Goal: Task Accomplishment & Management: Use online tool/utility

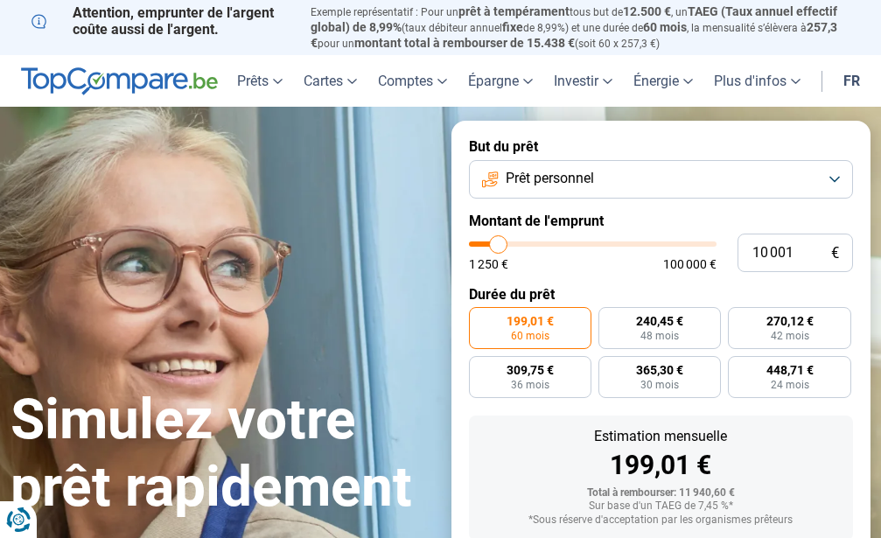
type input "10 250"
type input "10250"
type input "11 000"
type input "11000"
type input "12 500"
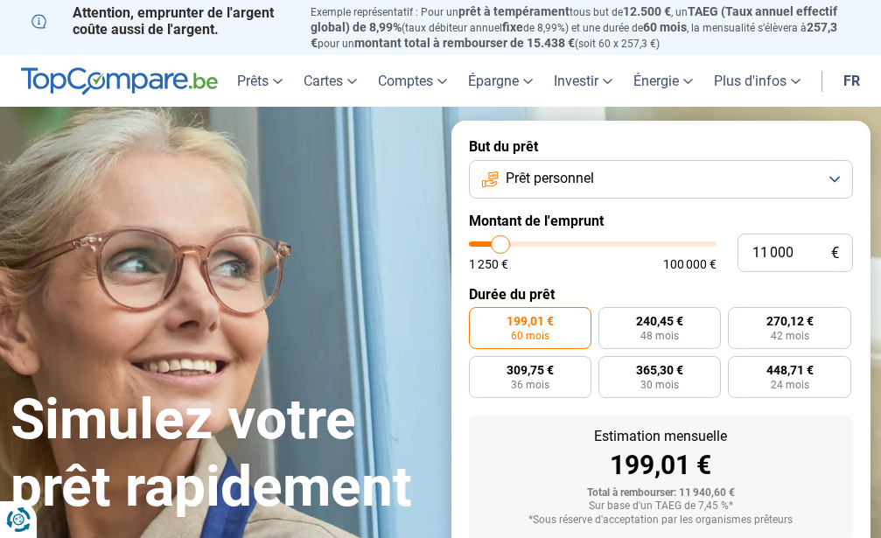
type input "12500"
type input "13 250"
type input "13250"
type input "13 750"
type input "13750"
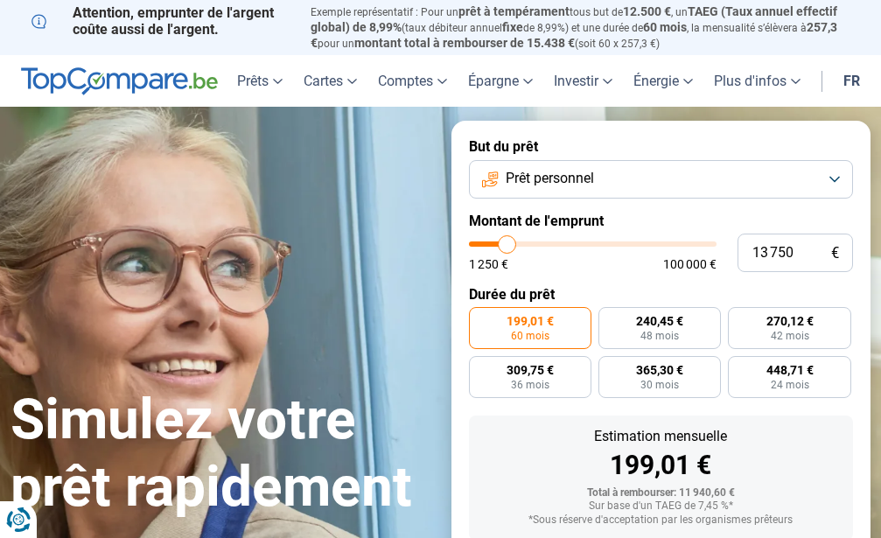
type input "14 000"
type input "14000"
type input "14 750"
type input "14750"
type input "15 500"
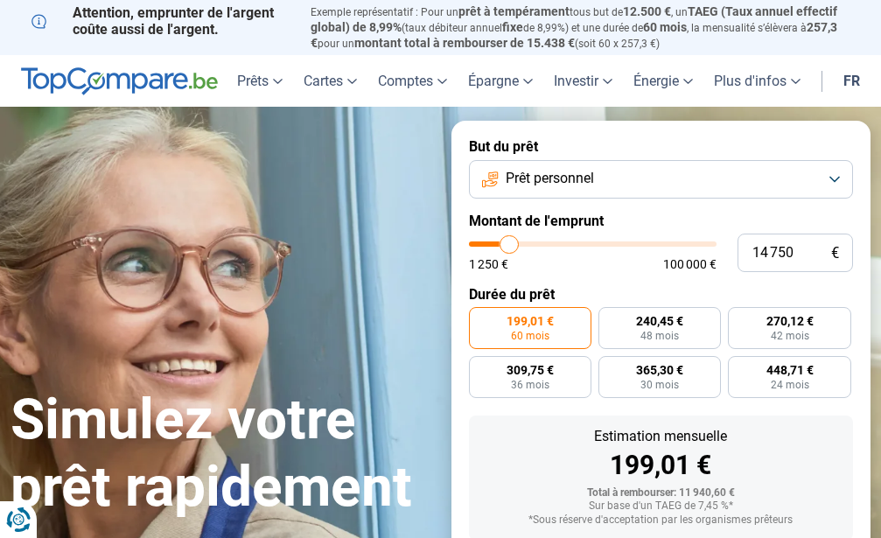
type input "15500"
type input "17 500"
type input "17500"
type input "17 750"
type input "17750"
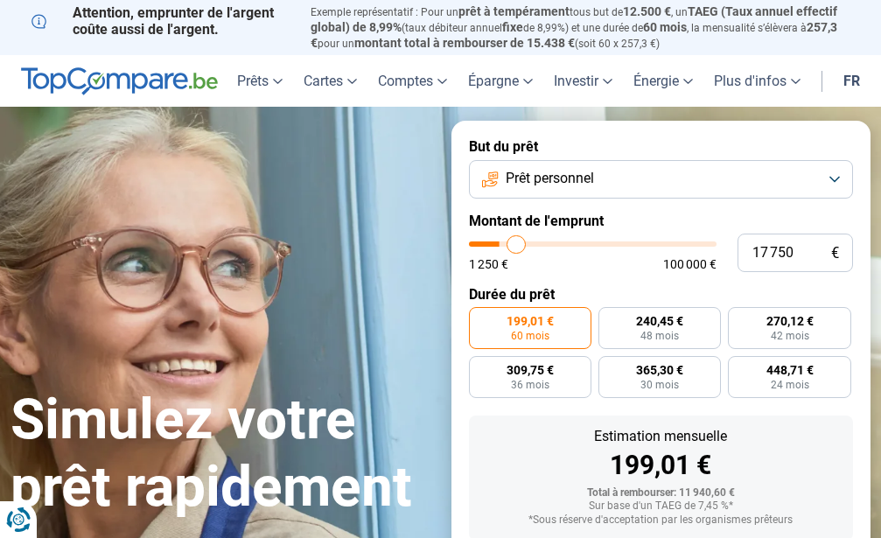
type input "18 250"
type input "18250"
type input "18 500"
type input "18500"
type input "20 000"
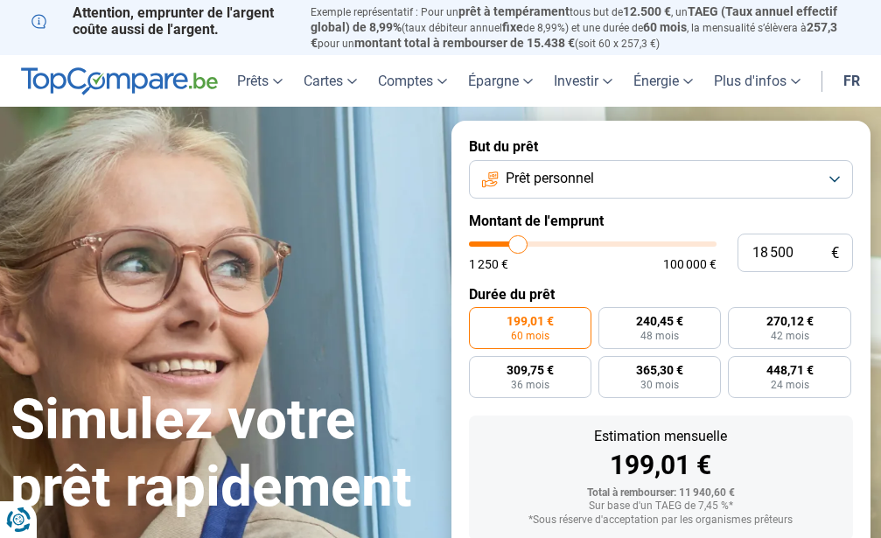
type input "20000"
type input "22 000"
type input "22000"
type input "23 000"
type input "23000"
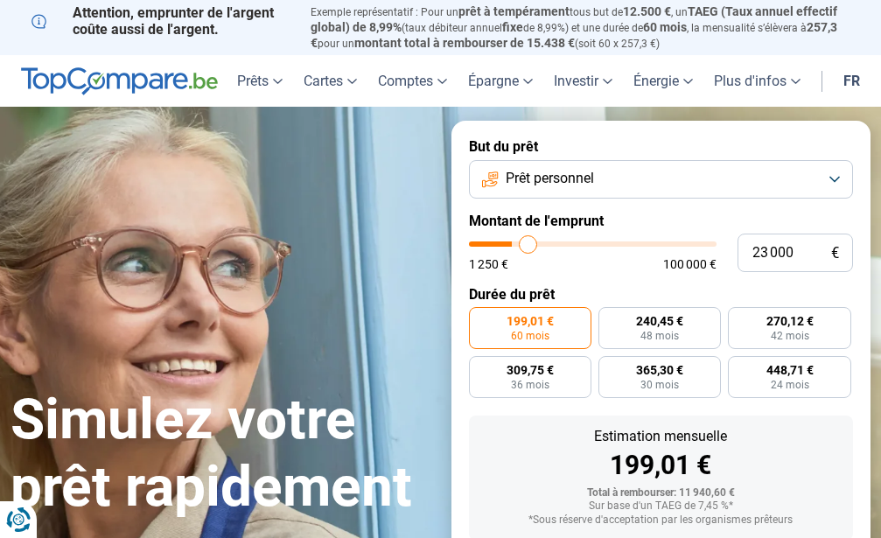
type input "23 500"
type input "23500"
type input "24 250"
type input "24250"
type input "24 500"
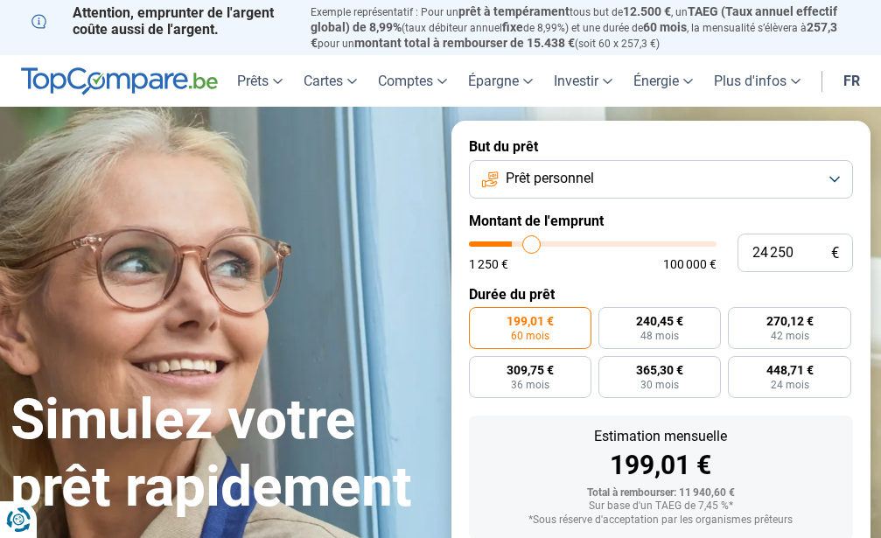
type input "24500"
type input "25 000"
type input "25000"
type input "26 000"
type input "26000"
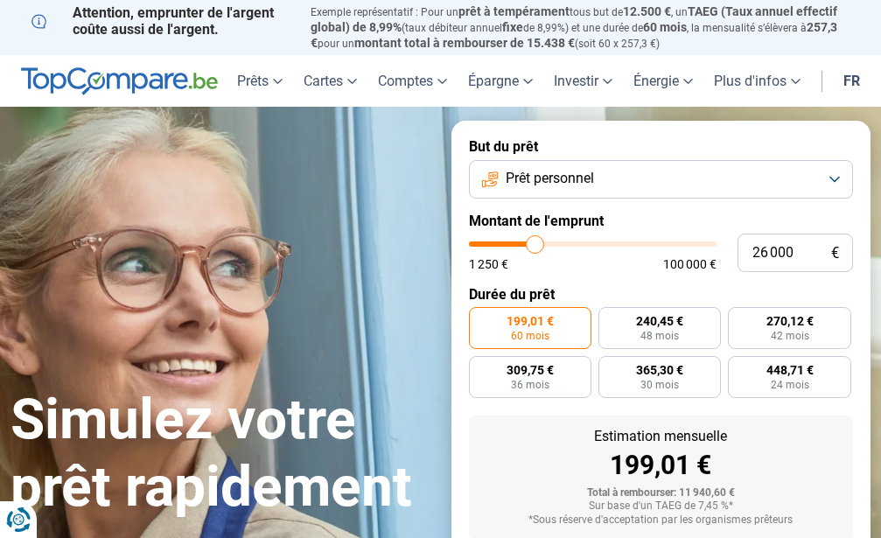
type input "26 750"
type input "26750"
type input "27 250"
type input "27250"
type input "28 750"
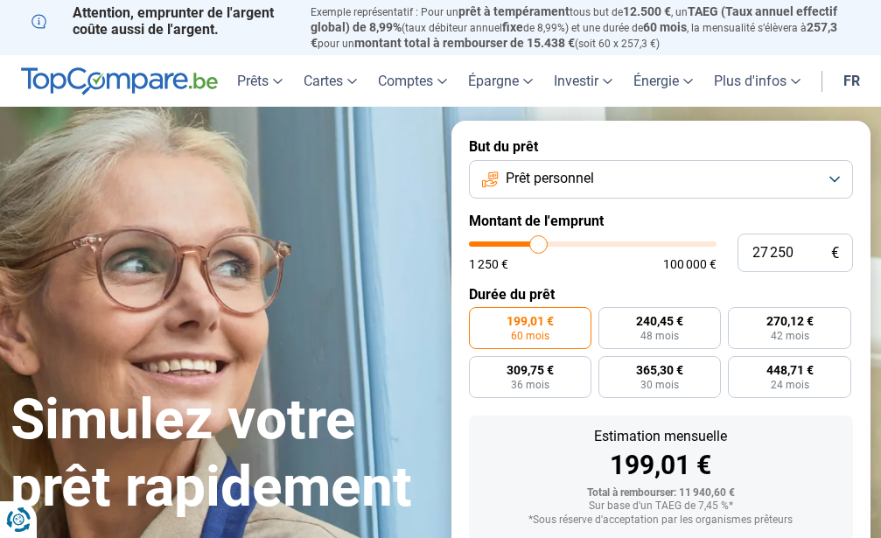
type input "28750"
type input "30 250"
type input "30250"
type input "31 250"
drag, startPoint x: 499, startPoint y: 241, endPoint x: 548, endPoint y: 242, distance: 49.0
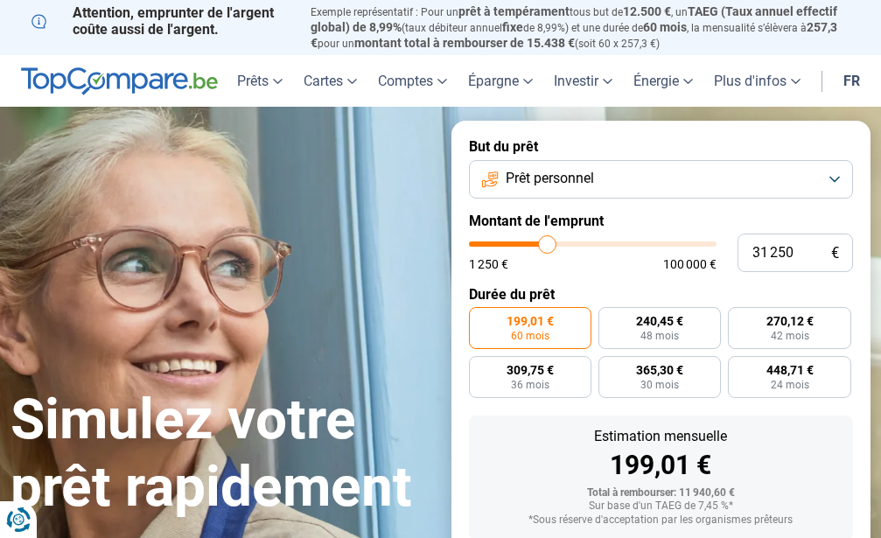
type input "31250"
click at [548, 242] on input "range" at bounding box center [593, 243] width 248 height 5
radio input "false"
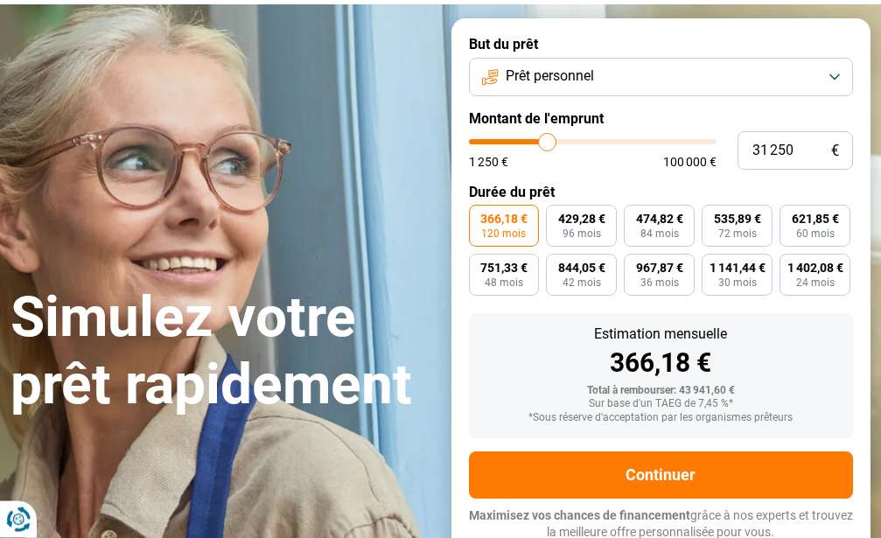
scroll to position [104, 0]
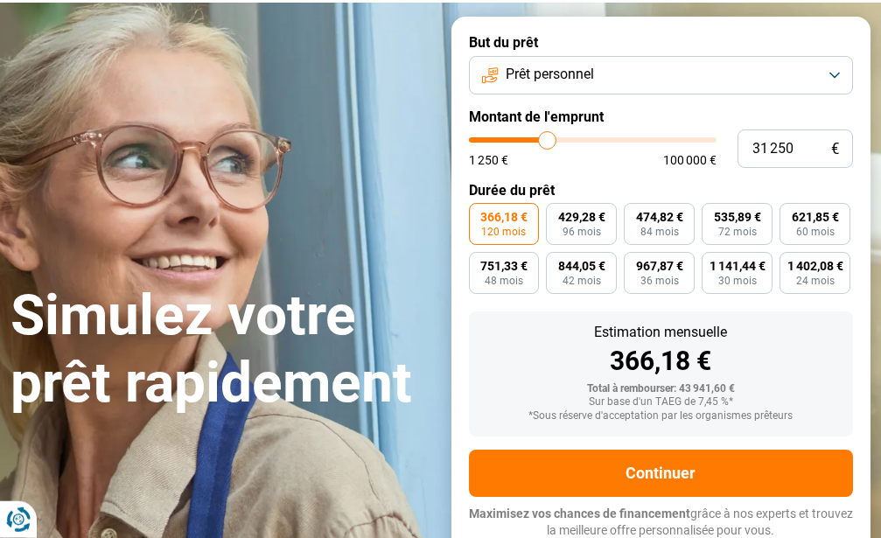
type input "31 000"
type input "31000"
type input "29 000"
type input "29000"
type input "28 750"
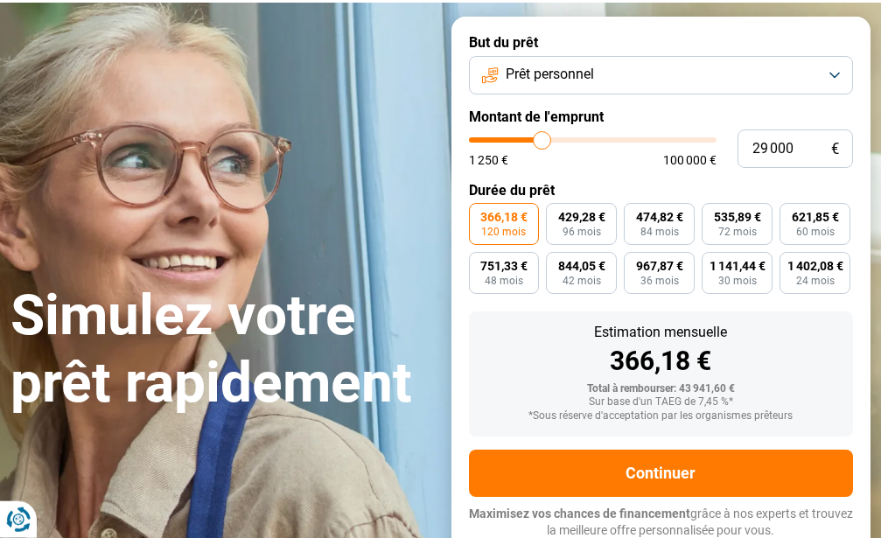
type input "28750"
type input "28 250"
type input "28250"
type input "28 000"
type input "28000"
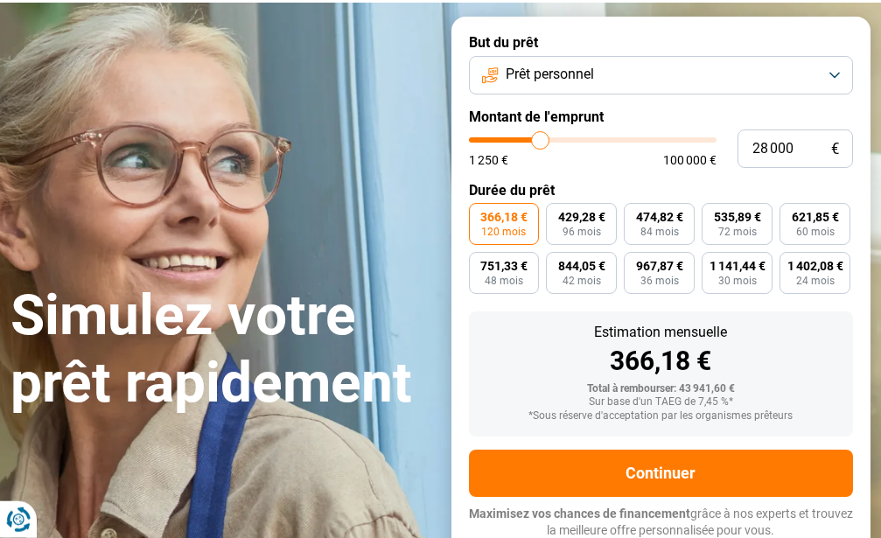
type input "27 500"
type input "27500"
type input "27 250"
type input "27250"
type input "26 750"
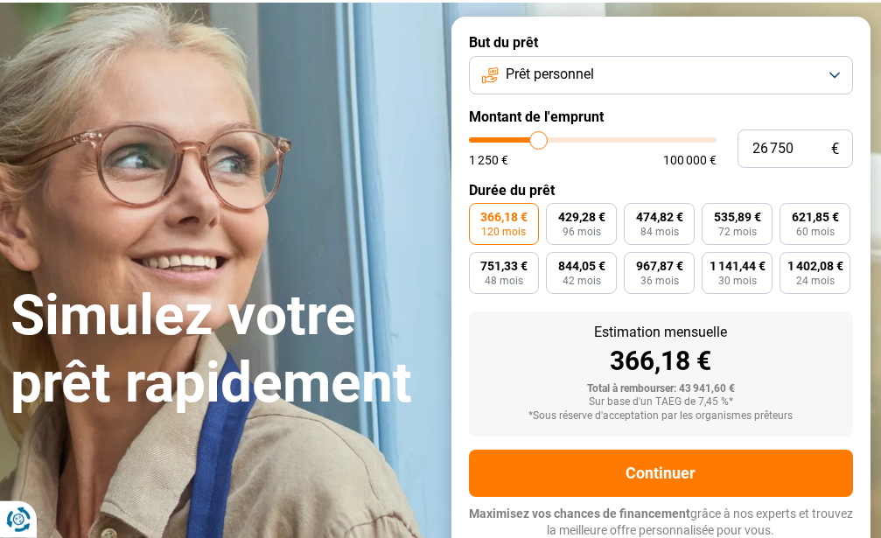
type input "26750"
type input "26 500"
type input "26500"
type input "26 000"
drag, startPoint x: 548, startPoint y: 138, endPoint x: 535, endPoint y: 138, distance: 12.2
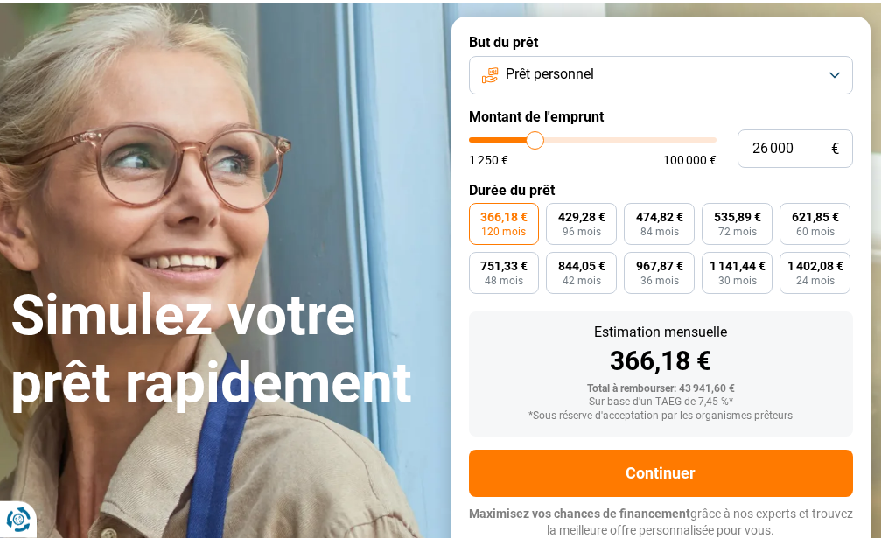
type input "26000"
click at [535, 138] on input "range" at bounding box center [593, 139] width 248 height 5
type input "25 750"
type input "25750"
type input "25 250"
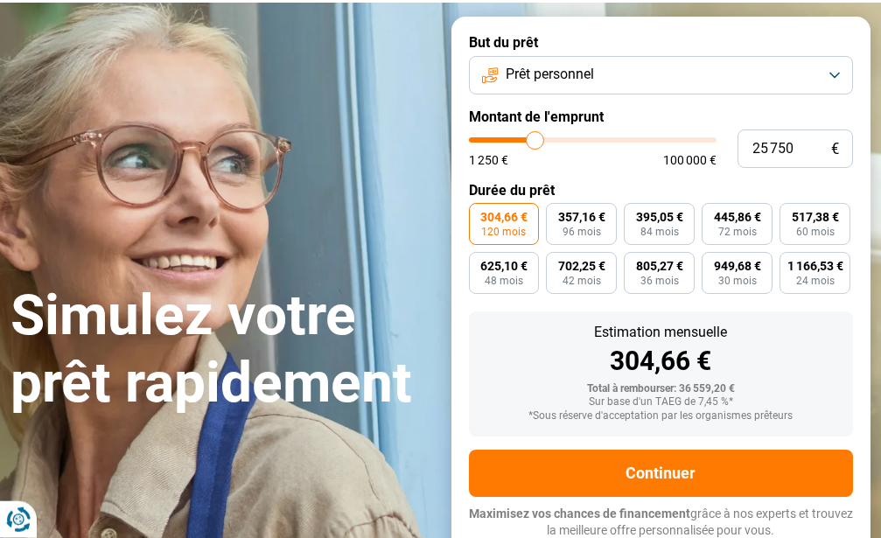
type input "25250"
type input "24 500"
type input "24500"
type input "23 500"
type input "23500"
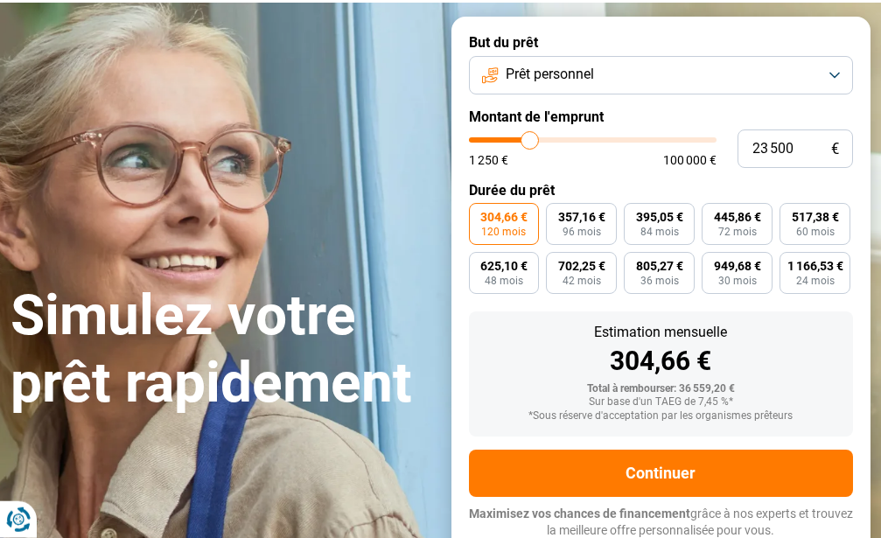
click at [529, 138] on input "range" at bounding box center [593, 139] width 248 height 5
type input "23 000"
type input "23000"
type input "22 750"
type input "22750"
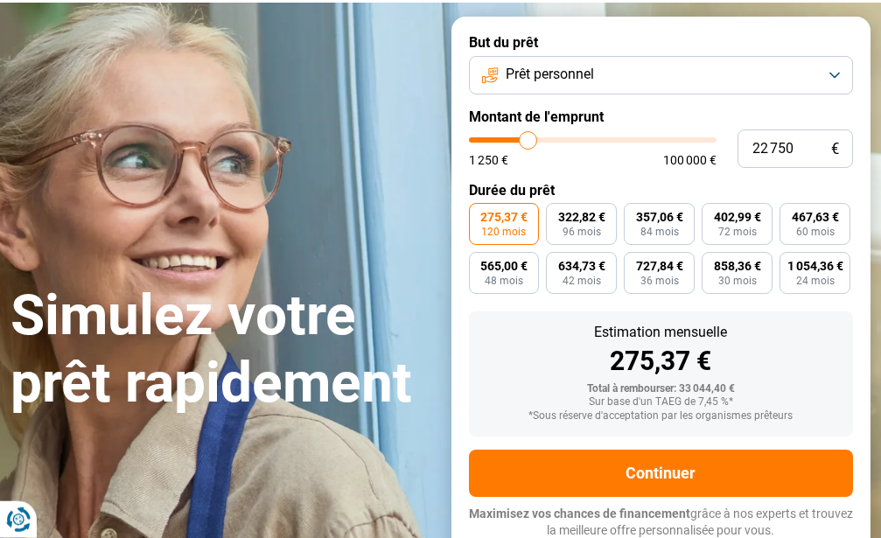
type input "22 250"
type input "22250"
type input "20 750"
type input "20750"
type input "20 000"
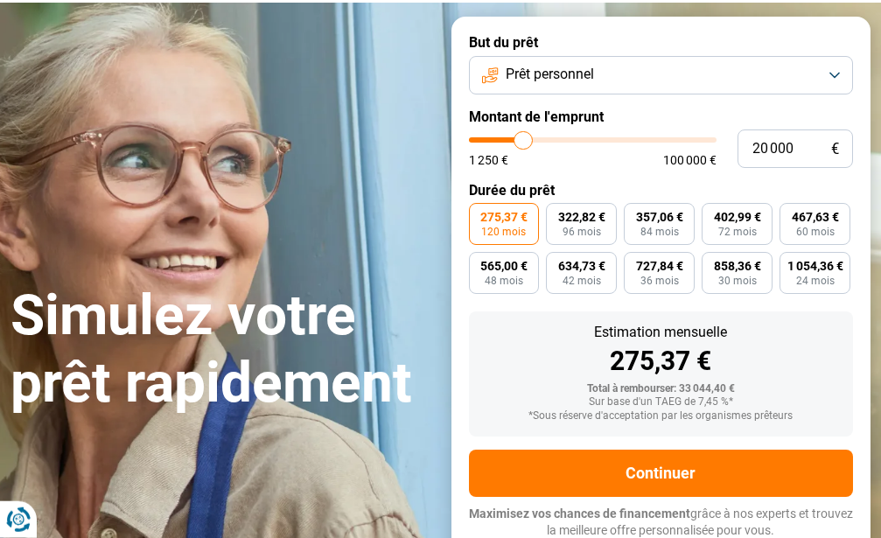
type input "20000"
type input "19 250"
type input "19250"
type input "18 500"
type input "18500"
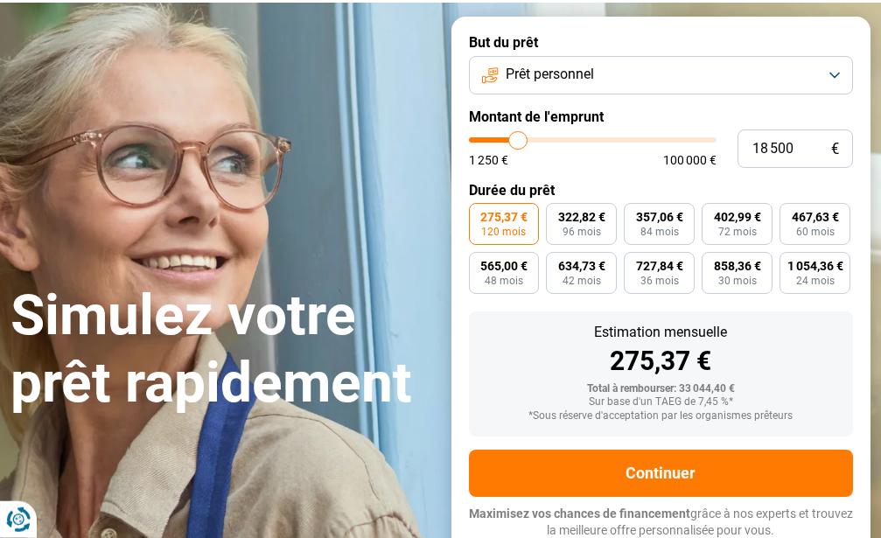
type input "18 250"
drag, startPoint x: 529, startPoint y: 138, endPoint x: 517, endPoint y: 137, distance: 12.3
type input "18250"
click at [517, 137] on input "range" at bounding box center [593, 139] width 248 height 5
radio input "true"
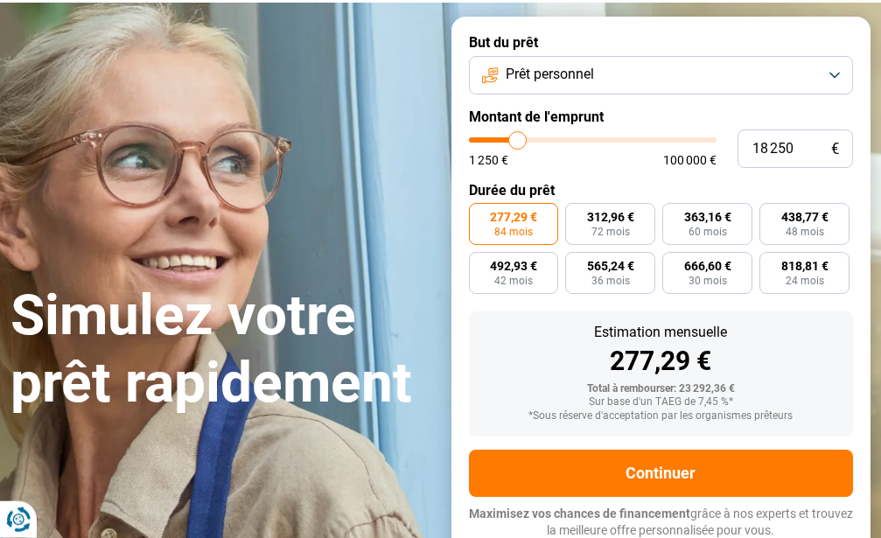
type input "17 750"
type input "17750"
type input "17 500"
type input "17500"
type input "17 000"
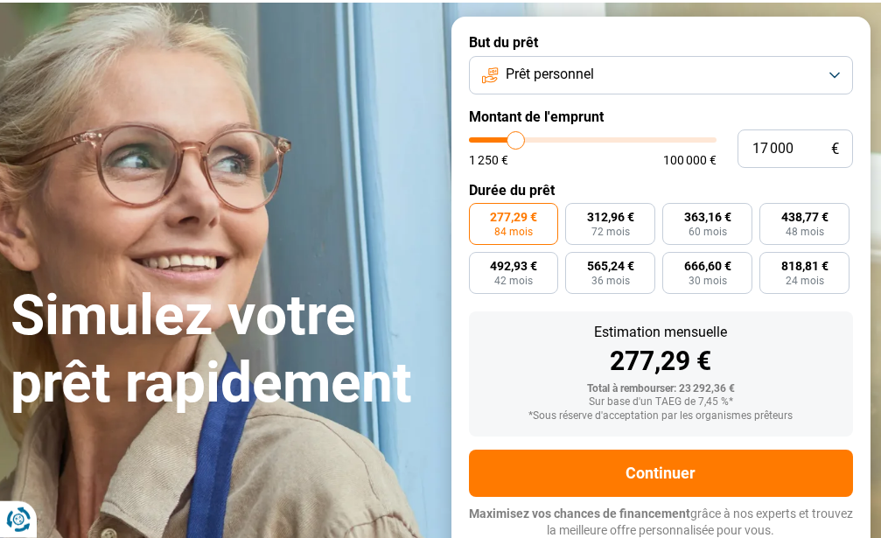
type input "17000"
type input "15 250"
type input "15250"
type input "13 000"
type input "13000"
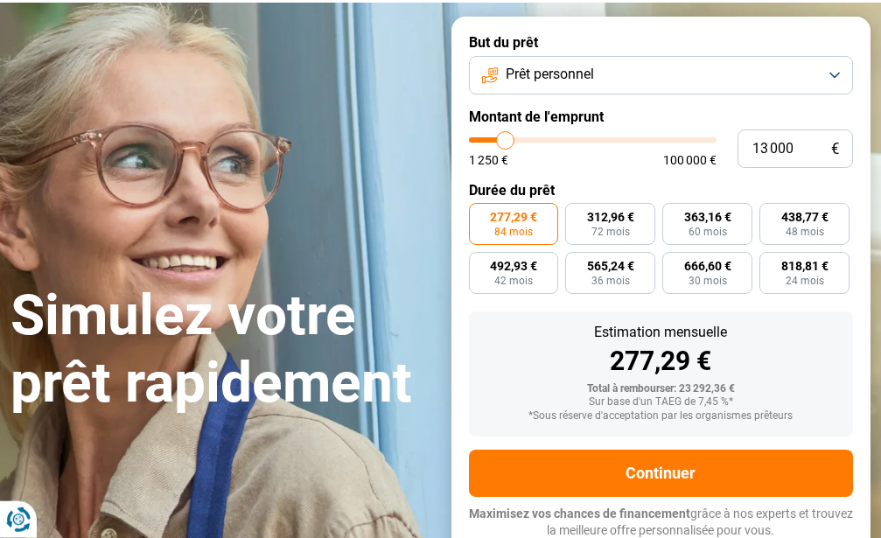
type input "12 500"
drag, startPoint x: 517, startPoint y: 137, endPoint x: 504, endPoint y: 137, distance: 13.1
type input "12500"
click at [504, 137] on input "range" at bounding box center [593, 139] width 248 height 5
radio input "true"
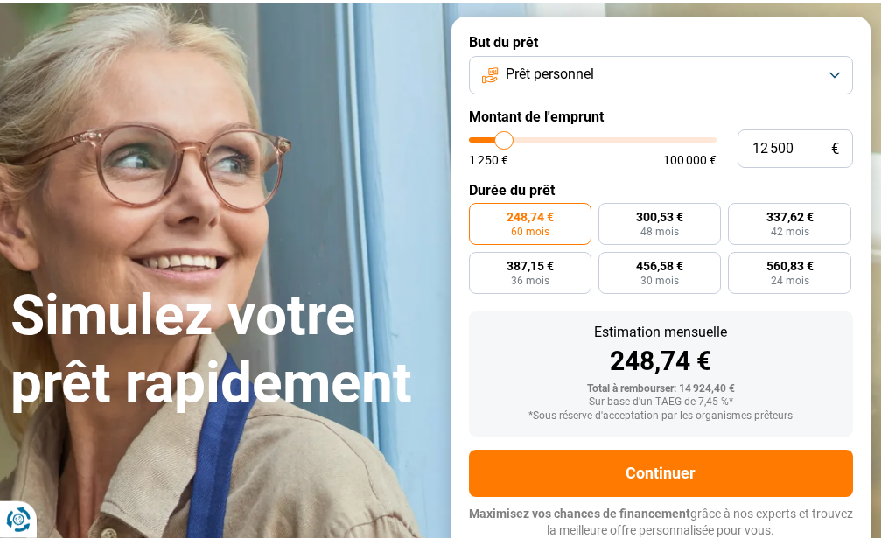
type input "11 750"
type input "11750"
type input "11 250"
type input "11250"
type input "10 250"
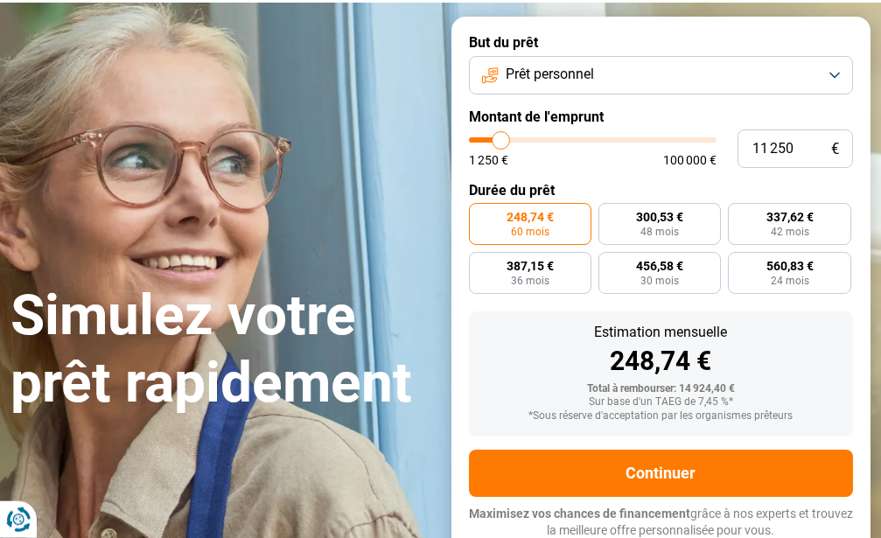
type input "10250"
type input "9 500"
type input "9500"
type input "8 750"
type input "8750"
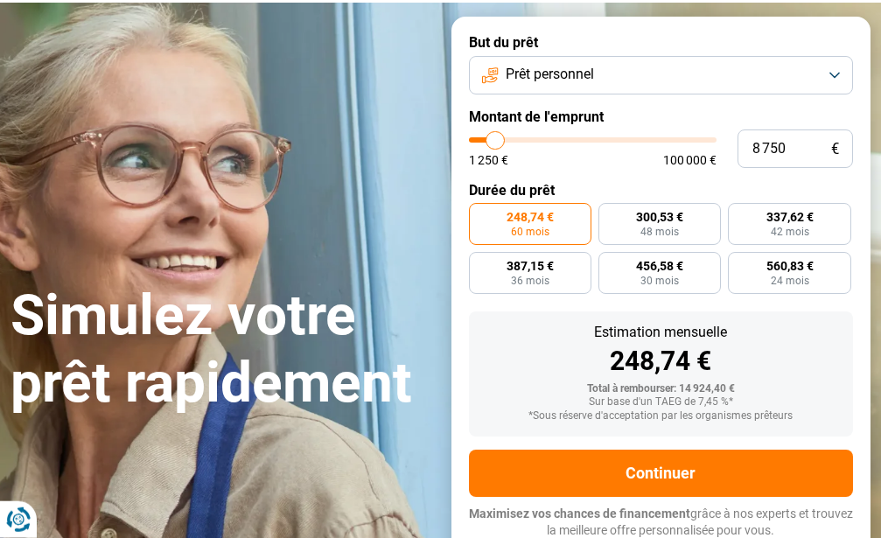
type input "8 250"
type input "8250"
type input "8 000"
drag, startPoint x: 504, startPoint y: 137, endPoint x: 493, endPoint y: 136, distance: 10.5
type input "8000"
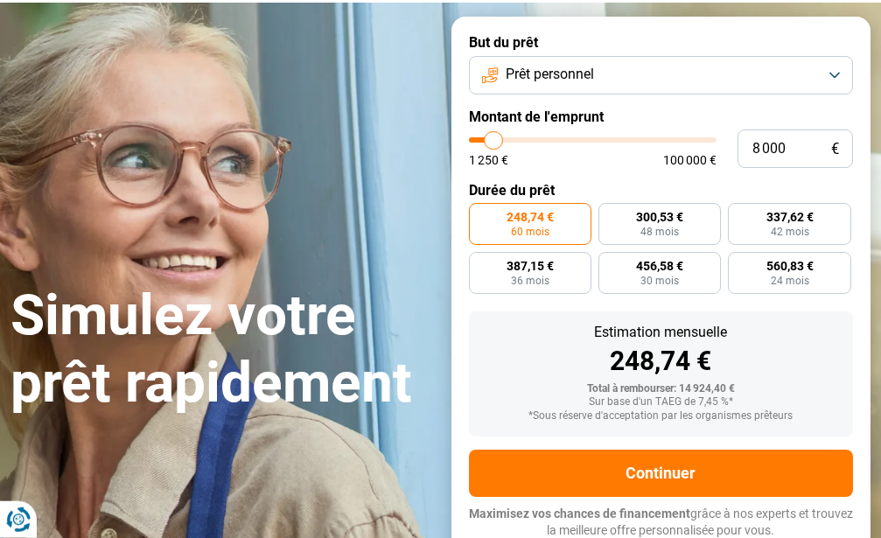
click at [493, 137] on input "range" at bounding box center [593, 139] width 248 height 5
radio input "true"
type input "8 750"
type input "8750"
type input "9 750"
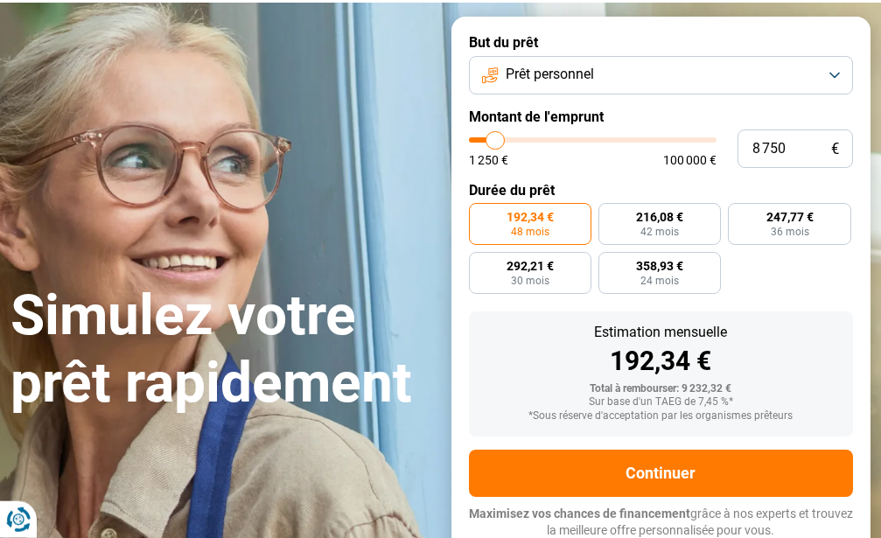
type input "9750"
type input "10 250"
type input "10250"
type input "10 500"
type input "10500"
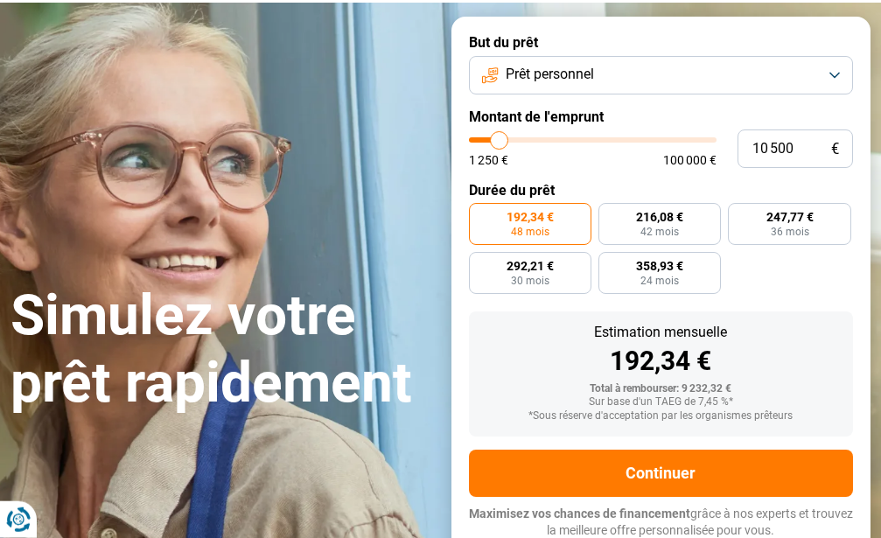
click at [500, 137] on input "range" at bounding box center [593, 139] width 248 height 5
radio input "false"
type input "10 250"
type input "10250"
type input "9 750"
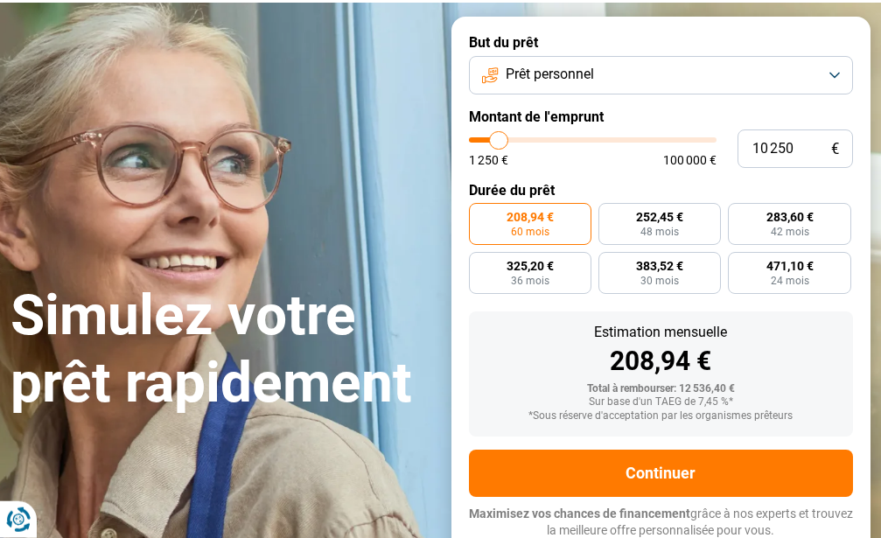
type input "9750"
type input "9 500"
type input "9500"
type input "9 000"
type input "9000"
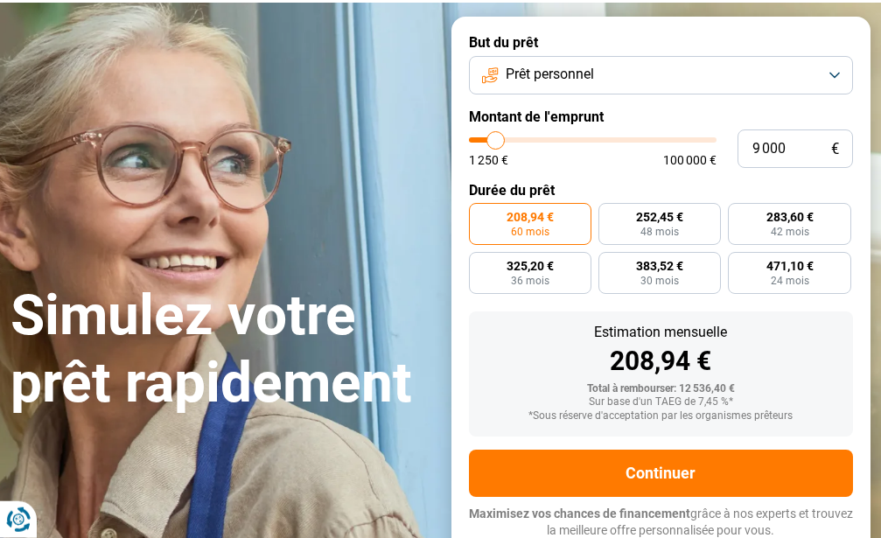
click at [496, 137] on input "range" at bounding box center [593, 139] width 248 height 5
radio input "true"
type input "9 500"
type input "9500"
type input "9 750"
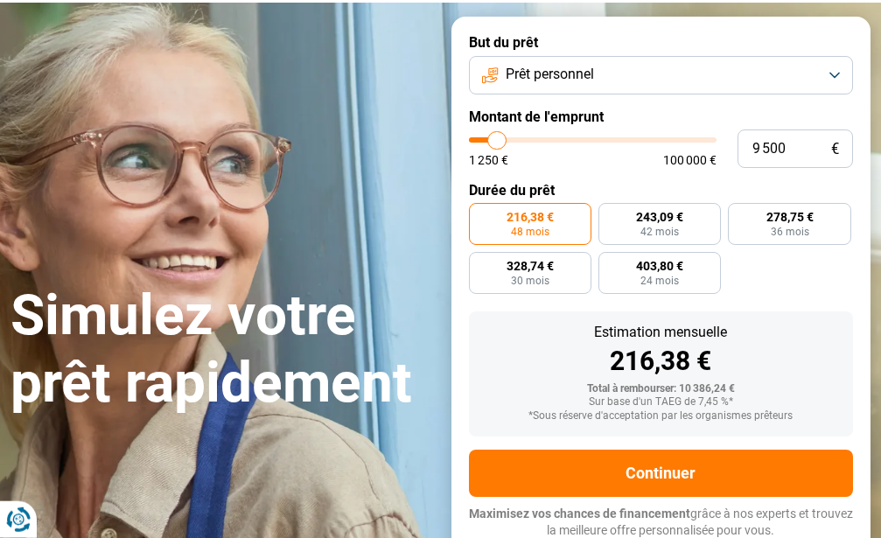
type input "9750"
type input "10 500"
type input "10500"
type input "11 000"
type input "11000"
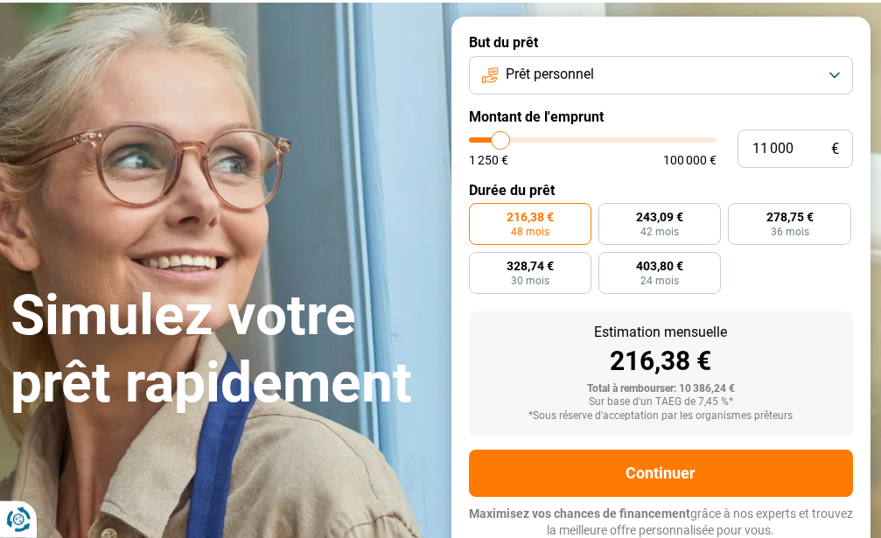
type input "11 250"
type input "11250"
type input "11 750"
type input "11750"
type input "12 000"
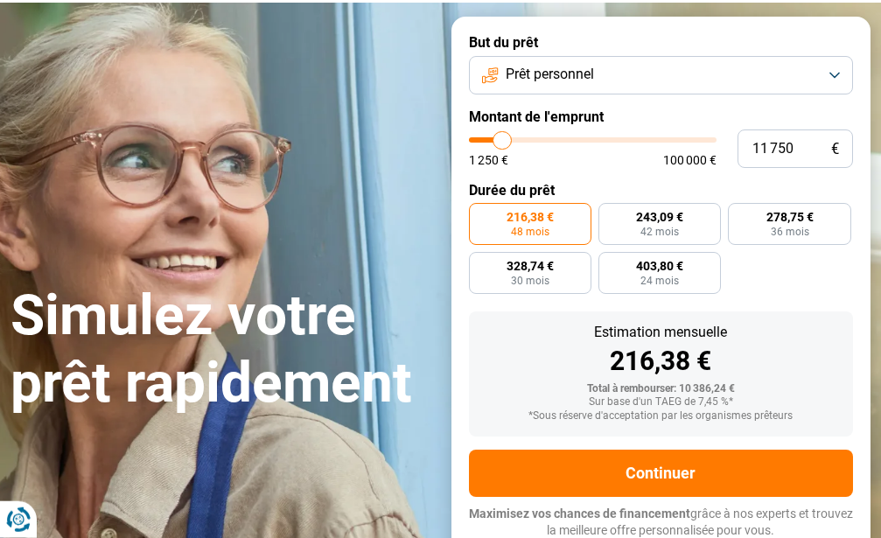
type input "12000"
type input "12 500"
type input "12500"
type input "13 250"
type input "13250"
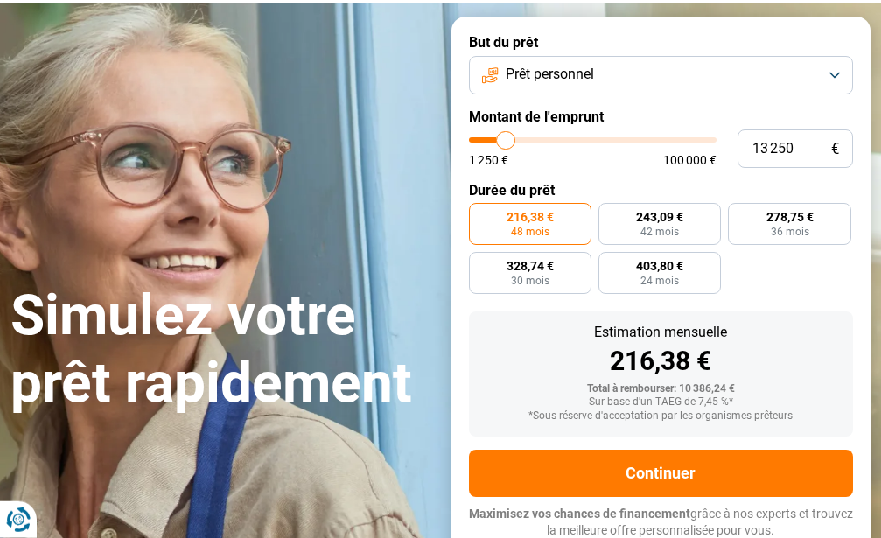
type input "13 750"
type input "13750"
type input "14 000"
type input "14000"
type input "15 250"
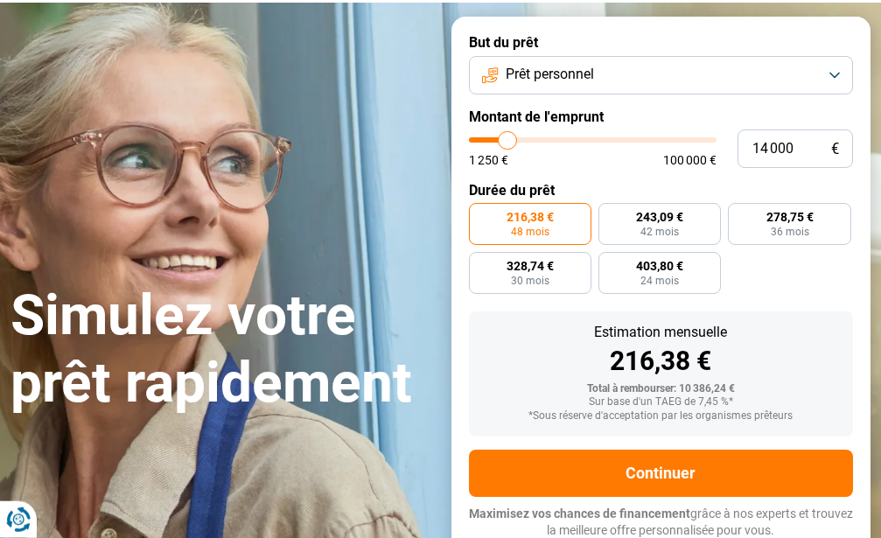
type input "15250"
type input "15 500"
type input "15500"
type input "16 250"
type input "16250"
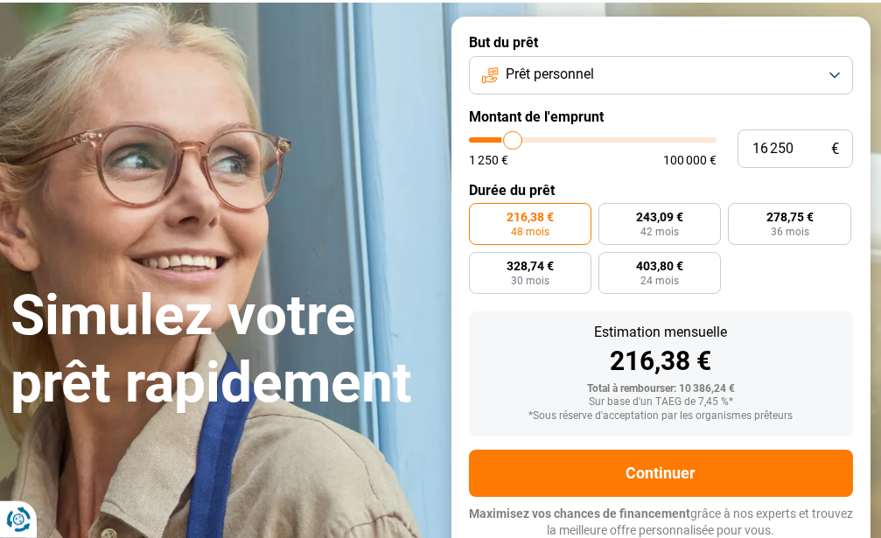
type input "16 750"
type input "16750"
type input "17 000"
type input "17000"
type input "17 750"
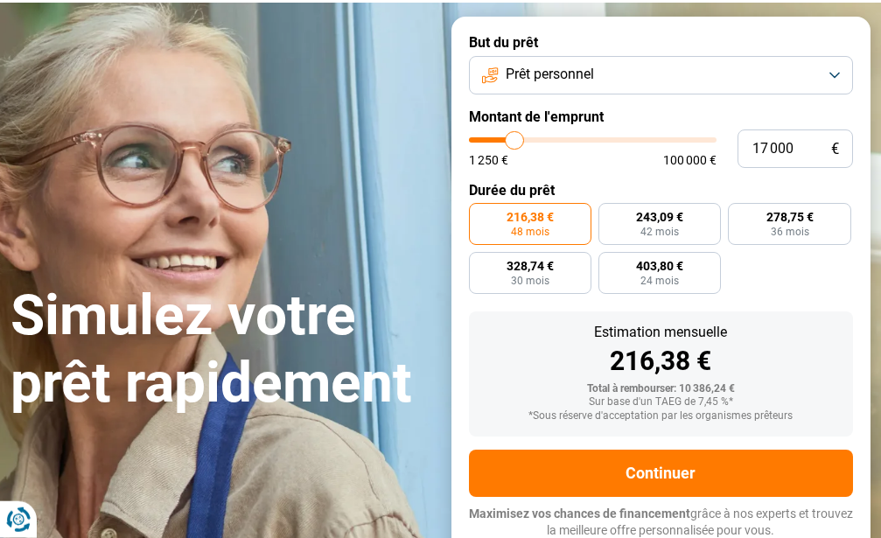
type input "17750"
type input "18 250"
type input "18250"
type input "18 500"
type input "18500"
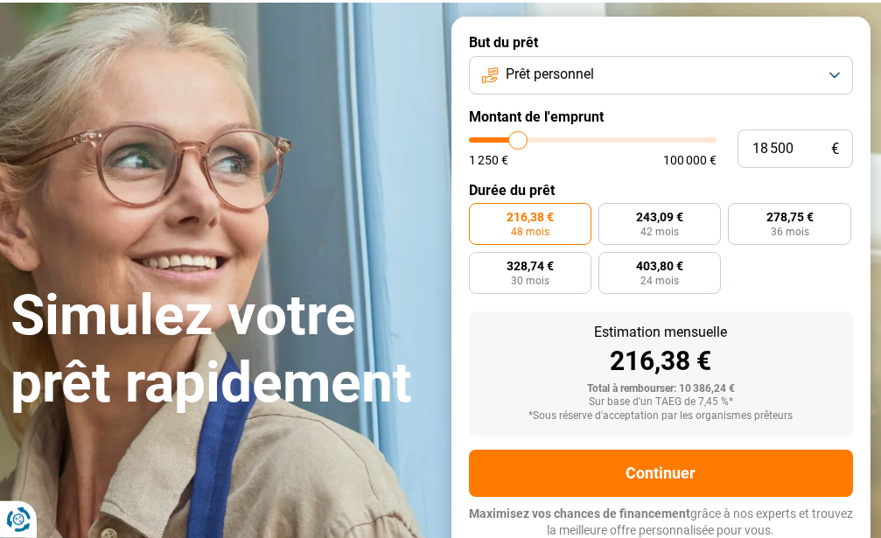
type input "19 000"
type input "19000"
type input "19 250"
type input "19250"
type input "19 750"
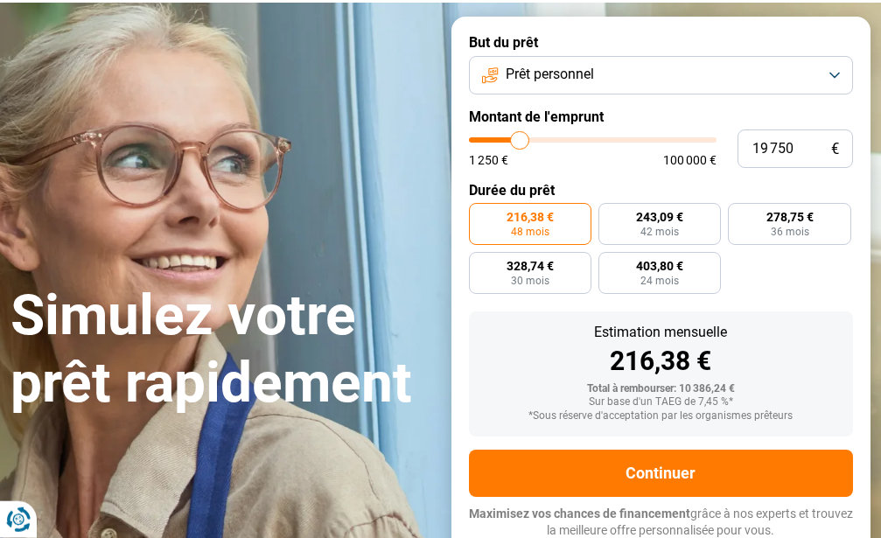
type input "19750"
type input "20 000"
type input "20000"
type input "20 500"
type input "20500"
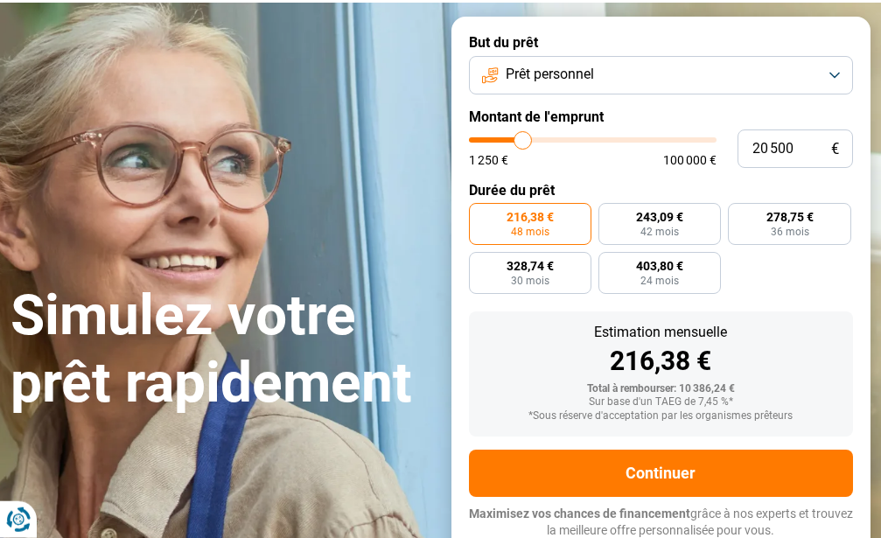
type input "20 750"
type input "20750"
type input "21 250"
type input "21250"
type input "21 500"
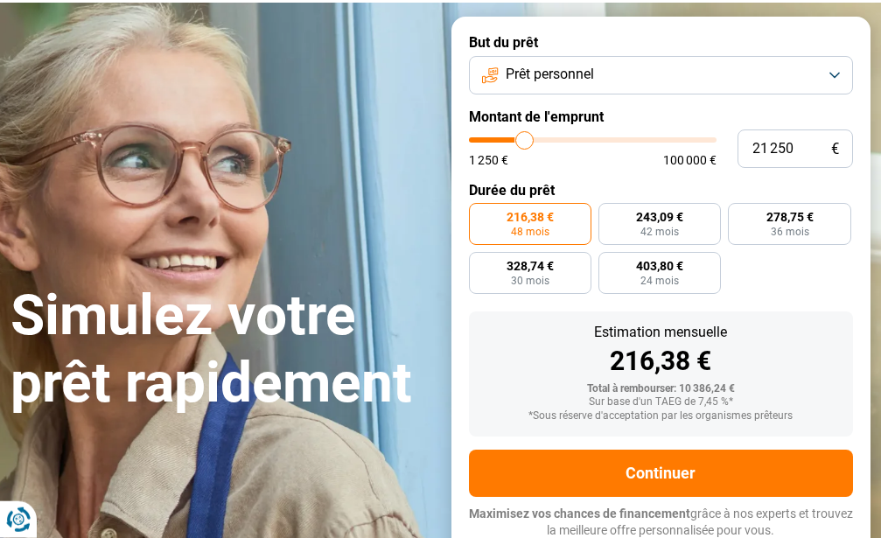
type input "21500"
type input "22 000"
type input "22000"
type input "22 750"
type input "22750"
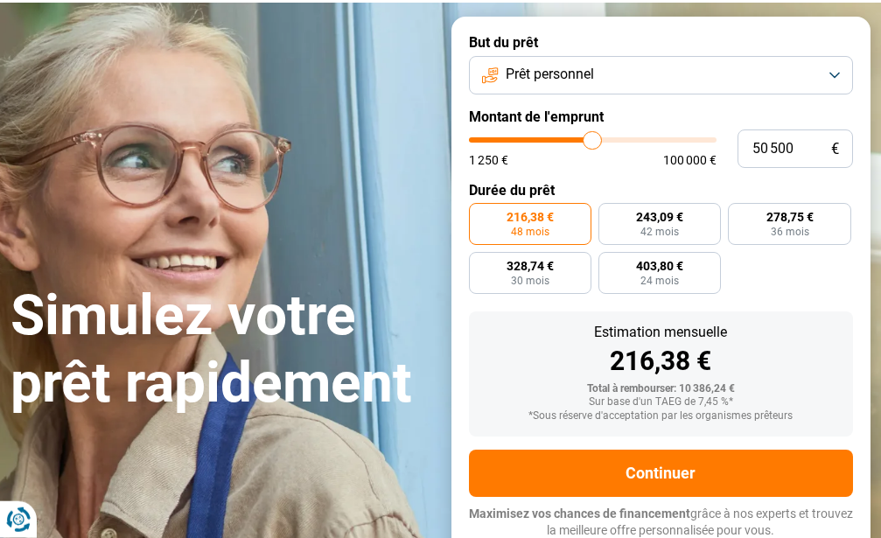
drag, startPoint x: 496, startPoint y: 136, endPoint x: 592, endPoint y: 138, distance: 96.3
click at [592, 138] on input "range" at bounding box center [593, 139] width 248 height 5
